Goal: Task Accomplishment & Management: Complete application form

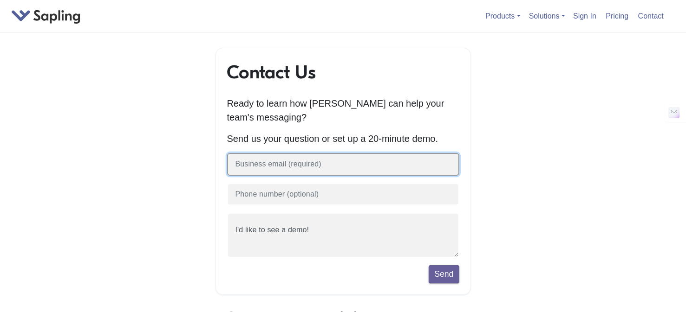
drag, startPoint x: 0, startPoint y: 0, endPoint x: 318, endPoint y: 169, distance: 359.7
click at [318, 169] on input "text" at bounding box center [343, 164] width 232 height 23
type input "[EMAIL_ADDRESS][DOMAIN_NAME]"
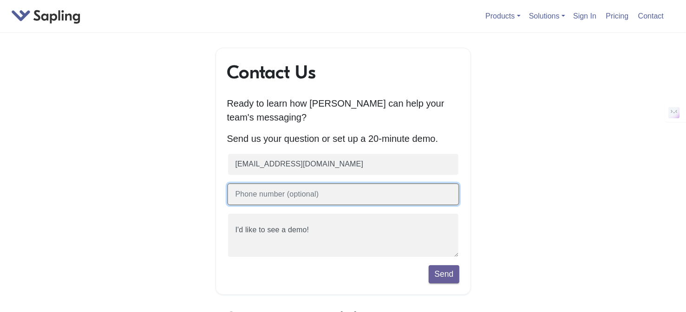
type input "07000829007"
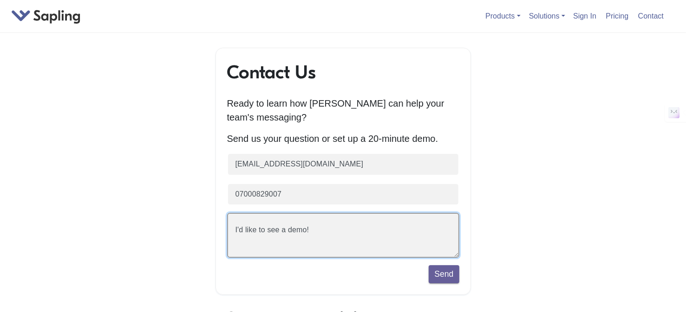
click at [335, 236] on textarea "I'd like to see a demo!" at bounding box center [343, 235] width 232 height 45
type textarea "I"
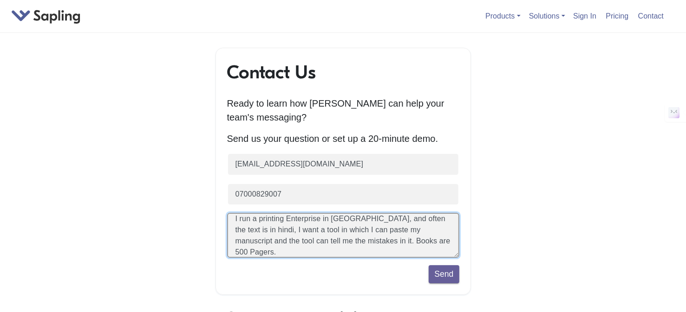
scroll to position [22, 0]
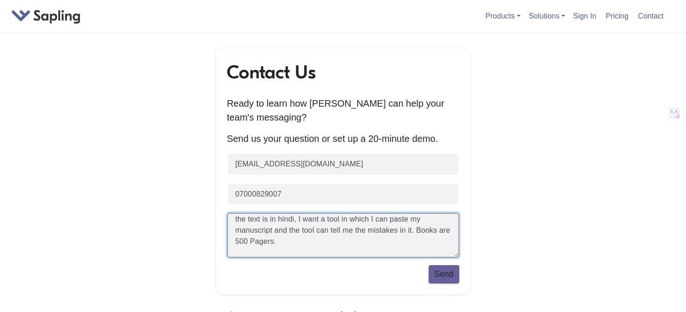
type textarea "I run a printing Enterprise in Jaipur, and often the text is in hindi, I want a…"
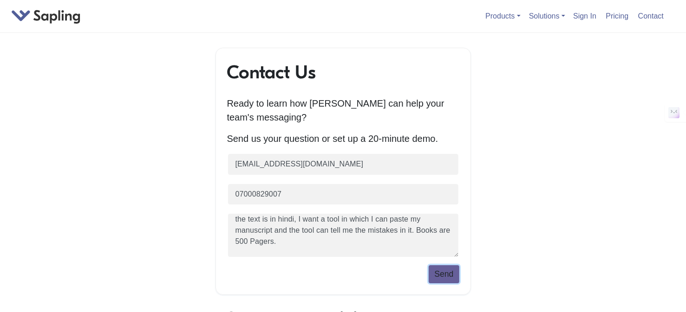
click at [436, 276] on button "Send" at bounding box center [444, 275] width 30 height 18
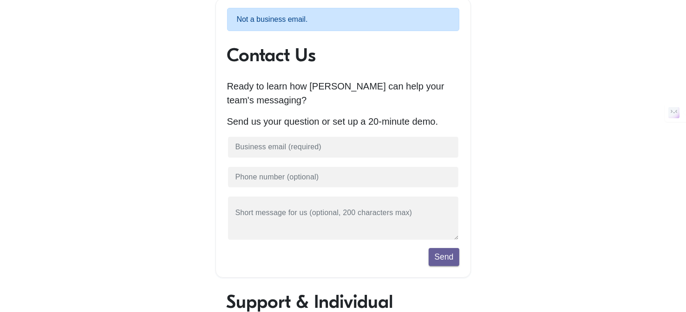
scroll to position [46, 0]
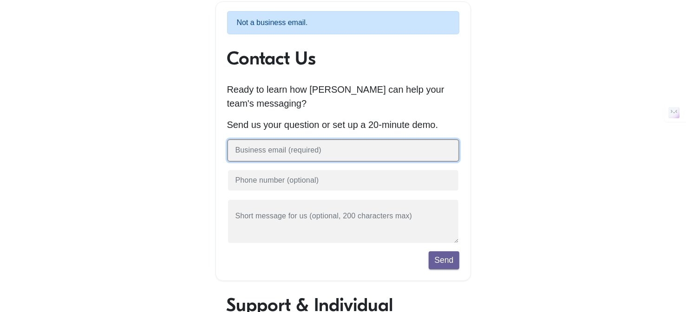
click at [316, 153] on input "text" at bounding box center [343, 150] width 232 height 23
type input "[EMAIL_ADDRESS][DOMAIN_NAME]"
type input "07000829007"
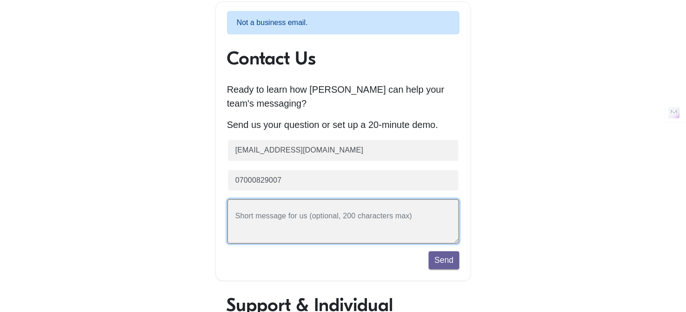
click at [334, 215] on textarea at bounding box center [343, 221] width 232 height 45
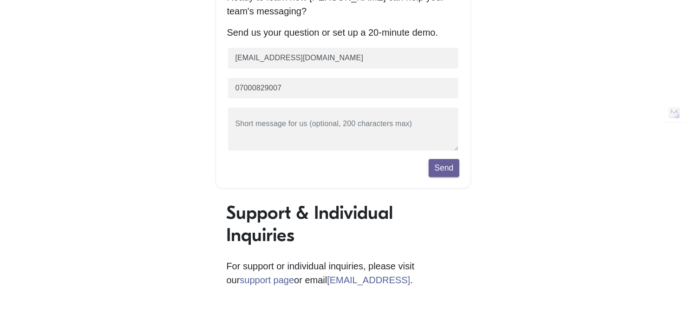
scroll to position [0, 0]
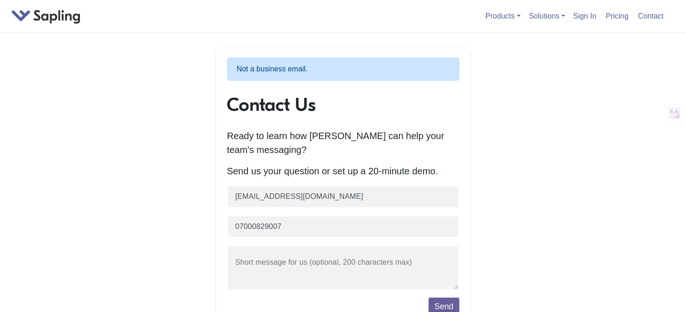
click at [52, 16] on link at bounding box center [46, 15] width 70 height 10
